Goal: Task Accomplishment & Management: Complete application form

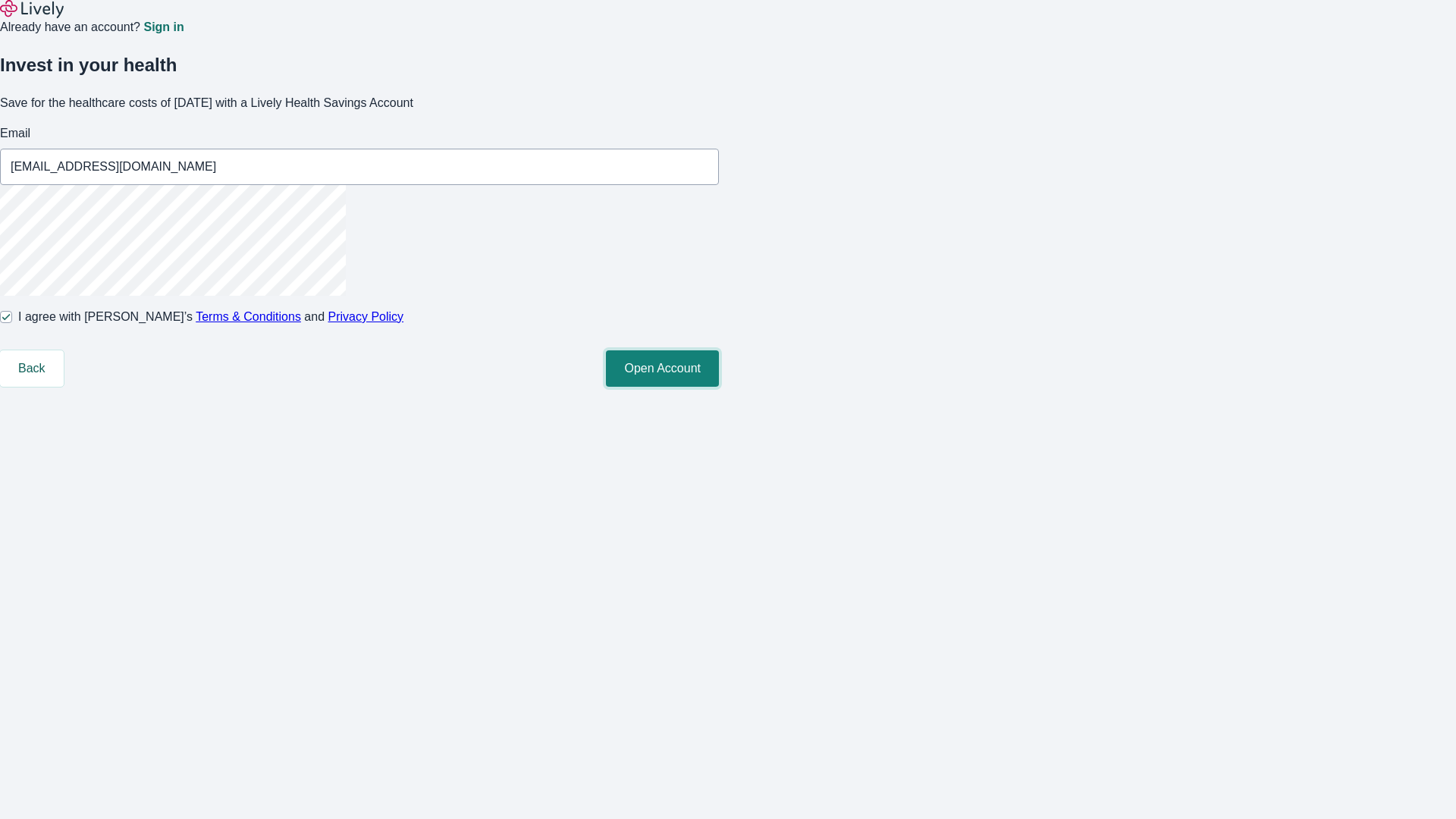
click at [719, 386] on button "Open Account" at bounding box center [662, 368] width 113 height 36
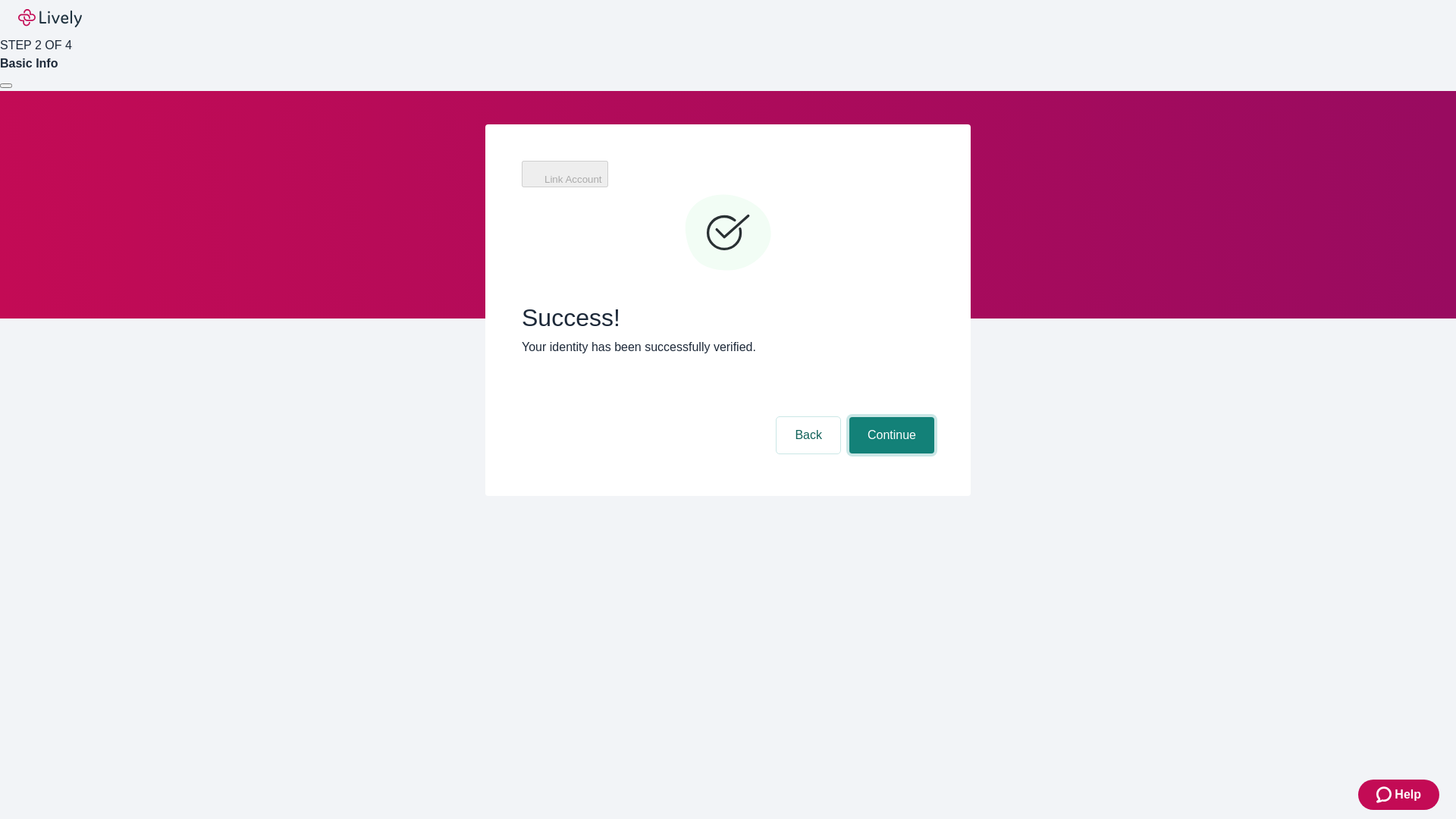
click at [890, 417] on button "Continue" at bounding box center [892, 435] width 85 height 36
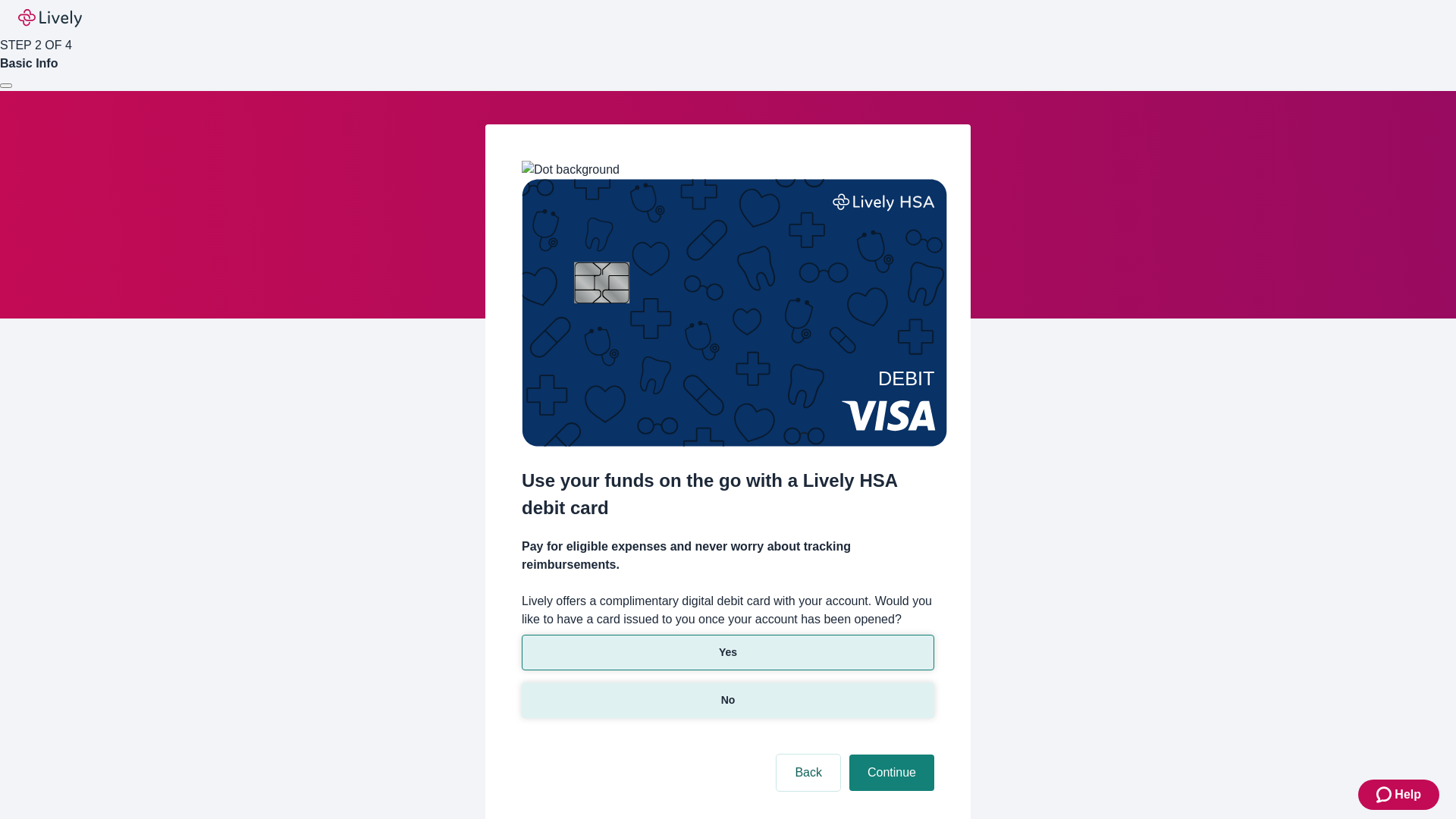
click at [728, 692] on p "No" at bounding box center [728, 700] width 15 height 16
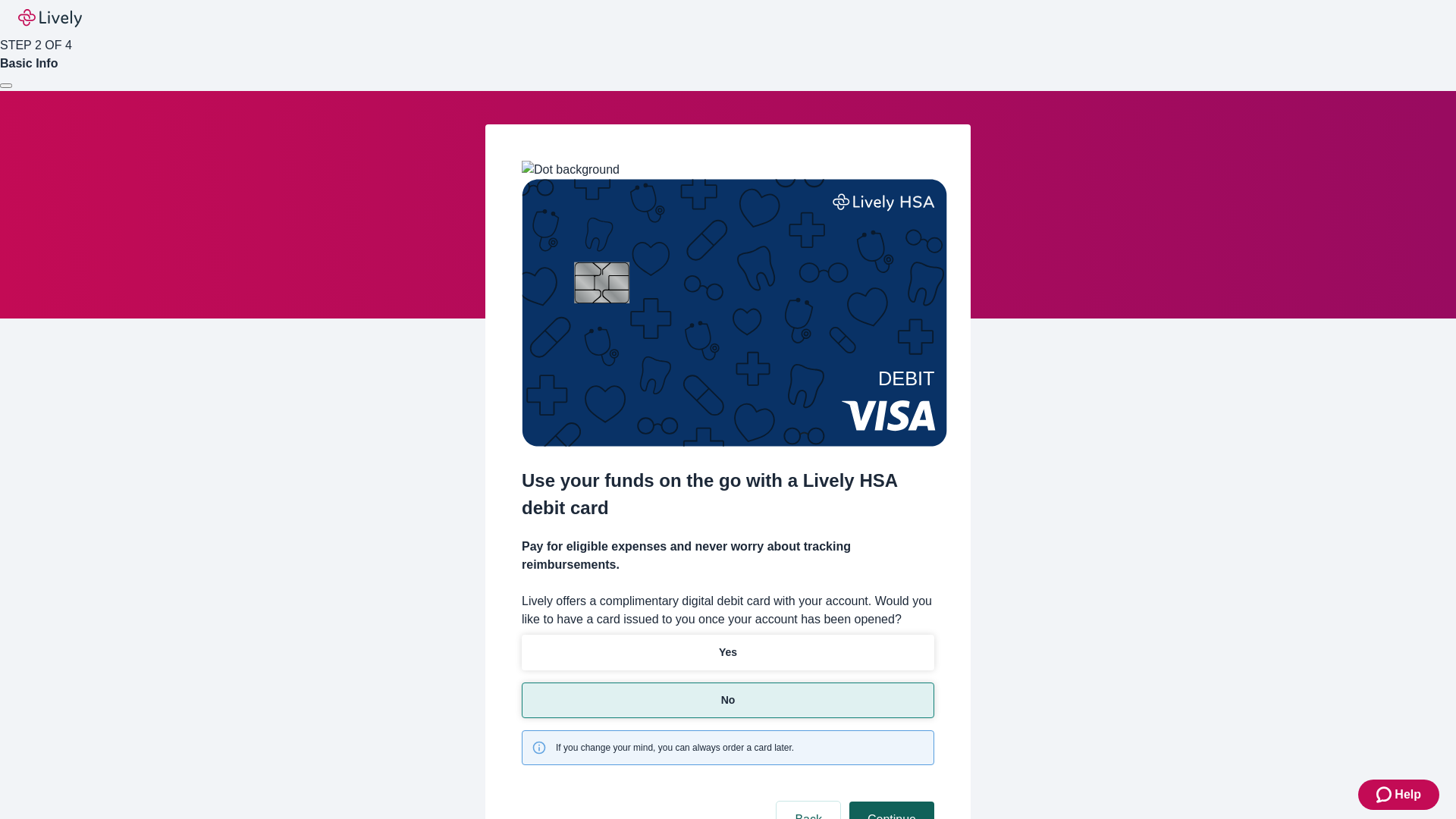
click at [890, 801] on button "Continue" at bounding box center [892, 819] width 85 height 36
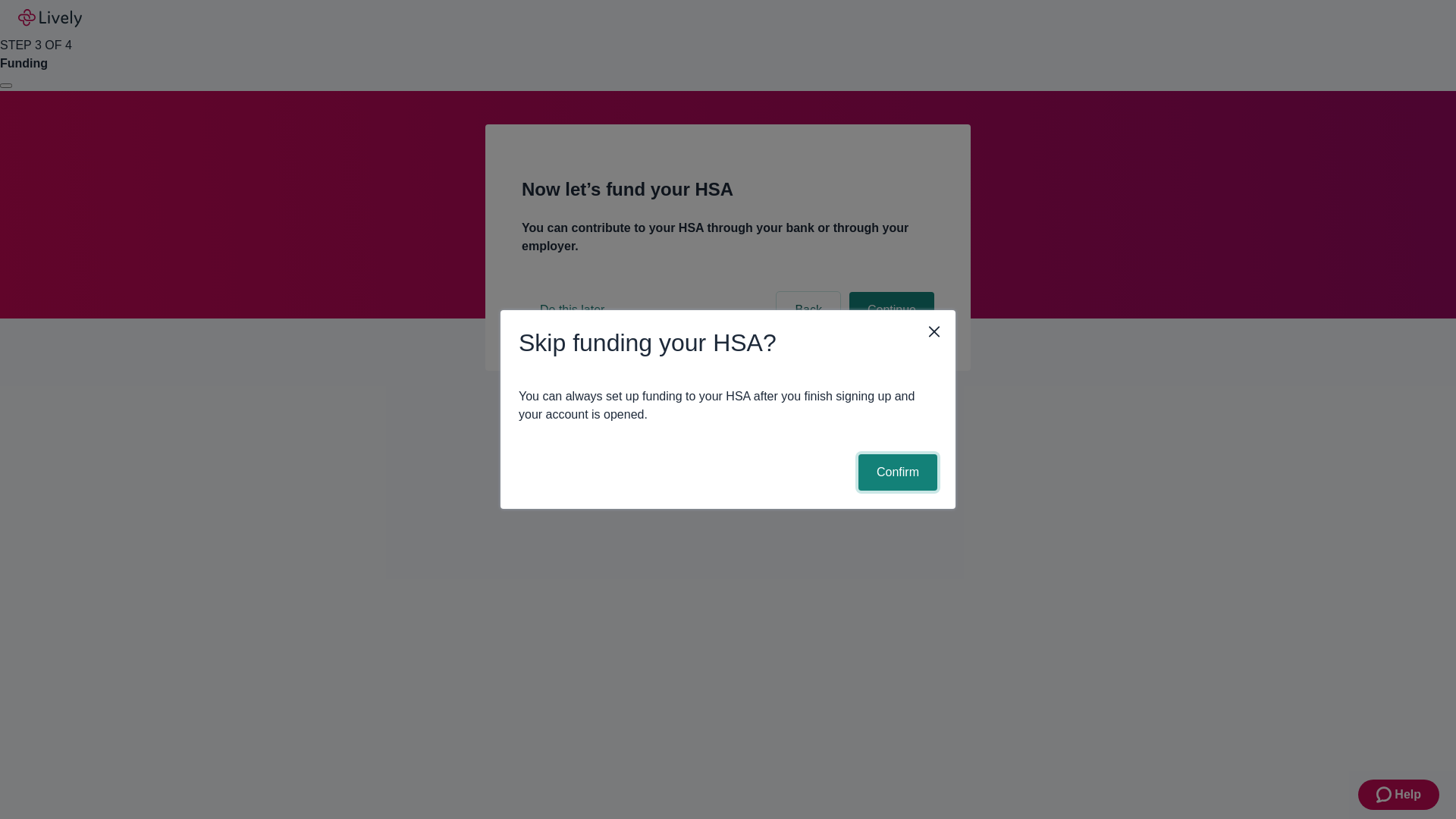
click at [896, 472] on button "Confirm" at bounding box center [898, 472] width 79 height 36
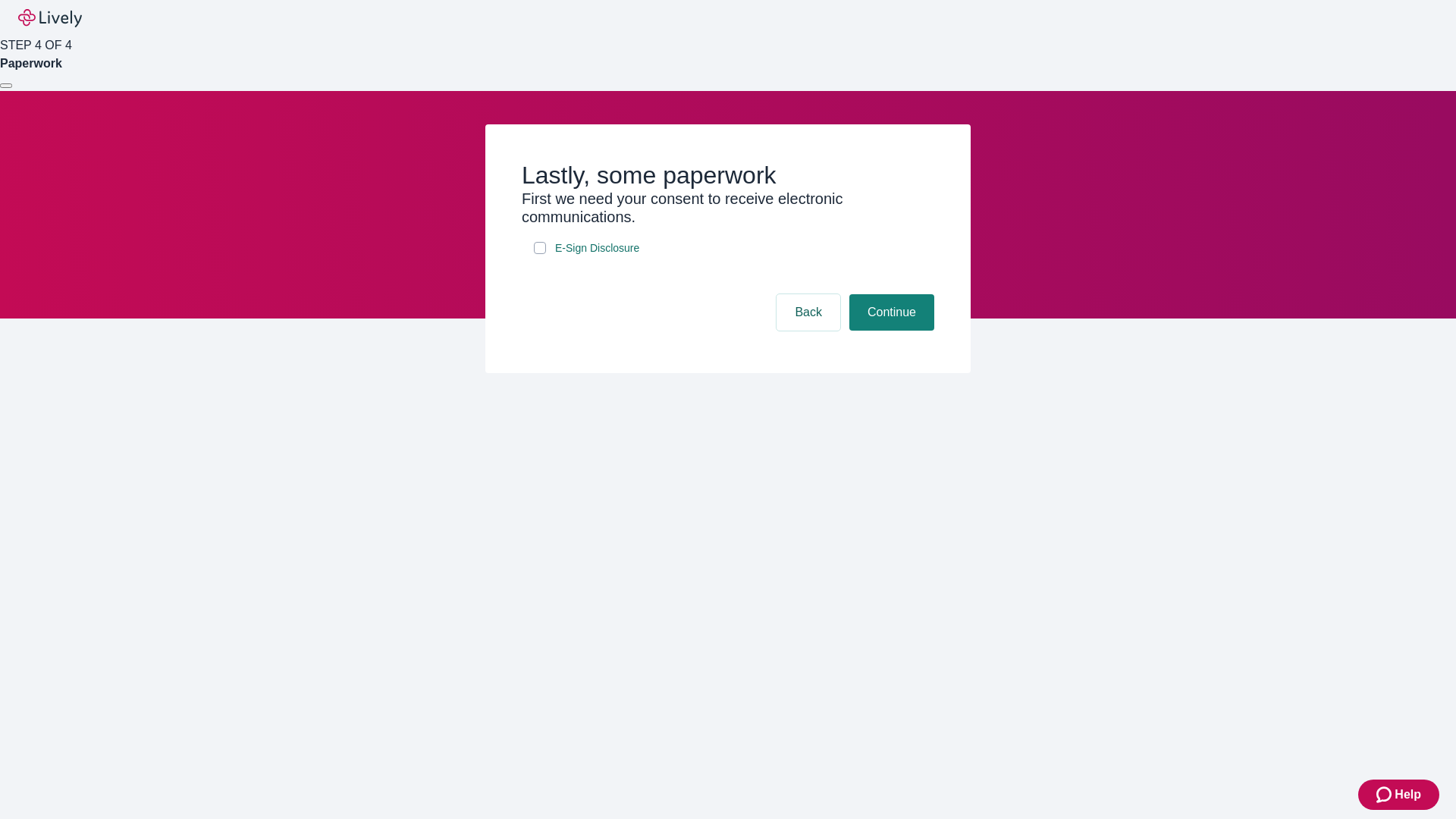
click at [540, 254] on input "E-Sign Disclosure" at bounding box center [540, 248] width 12 height 12
checkbox input "true"
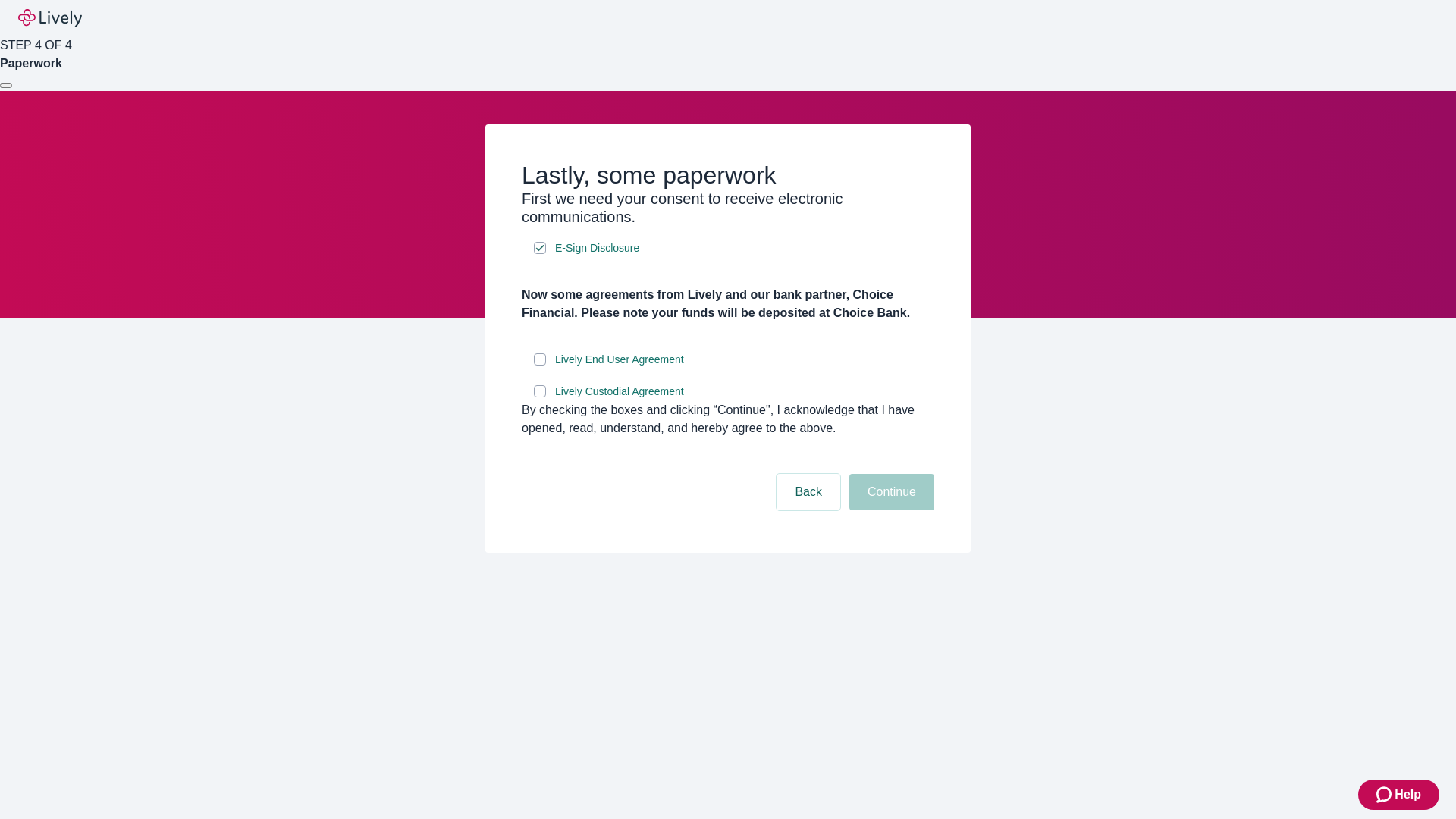
click at [540, 366] on input "Lively End User Agreement" at bounding box center [540, 359] width 12 height 12
checkbox input "true"
click at [540, 397] on input "Lively Custodial Agreement" at bounding box center [540, 391] width 12 height 12
checkbox input "true"
click at [890, 510] on button "Continue" at bounding box center [892, 492] width 85 height 36
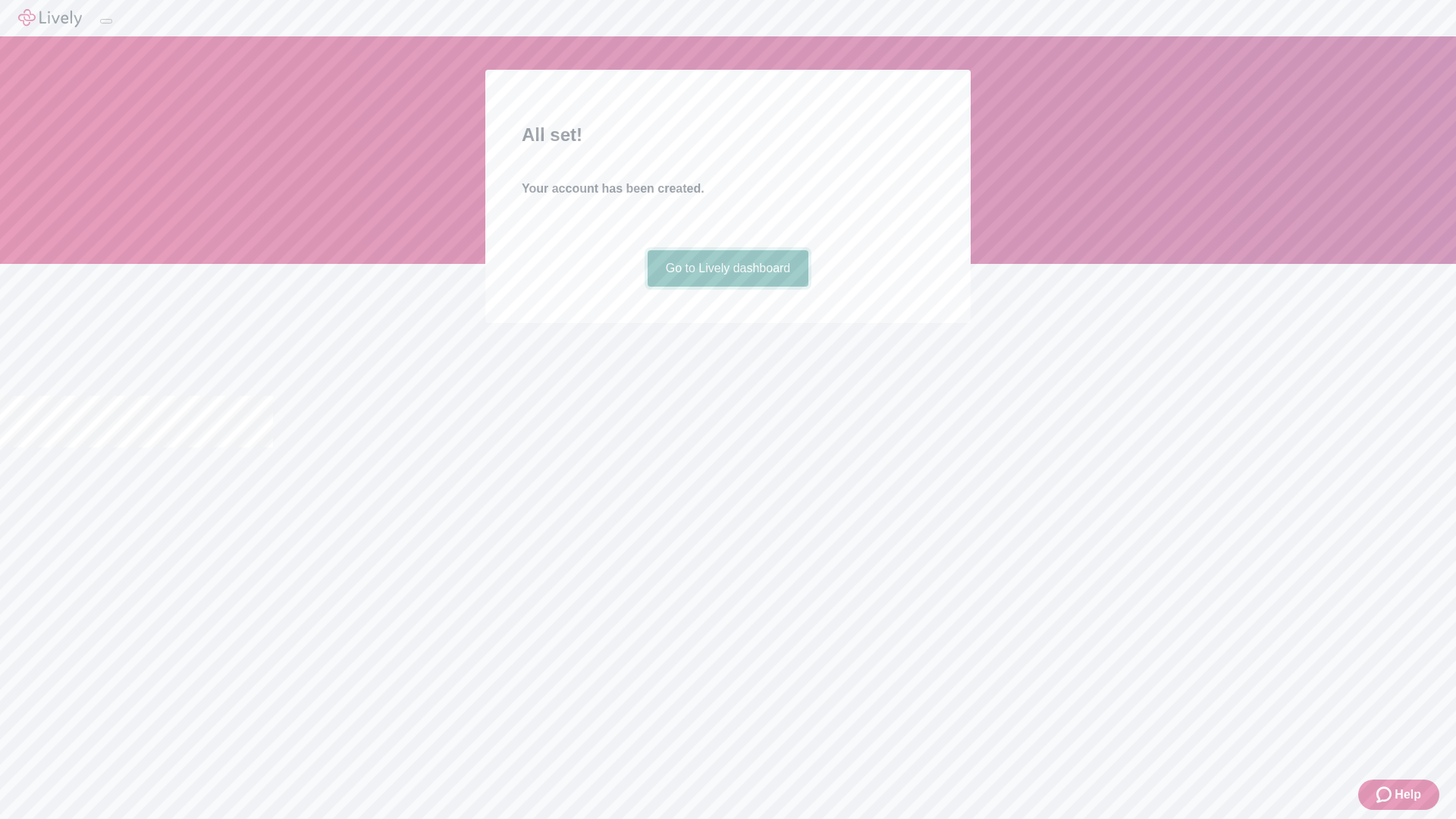
click at [728, 286] on link "Go to Lively dashboard" at bounding box center [728, 267] width 161 height 36
